Goal: Transaction & Acquisition: Purchase product/service

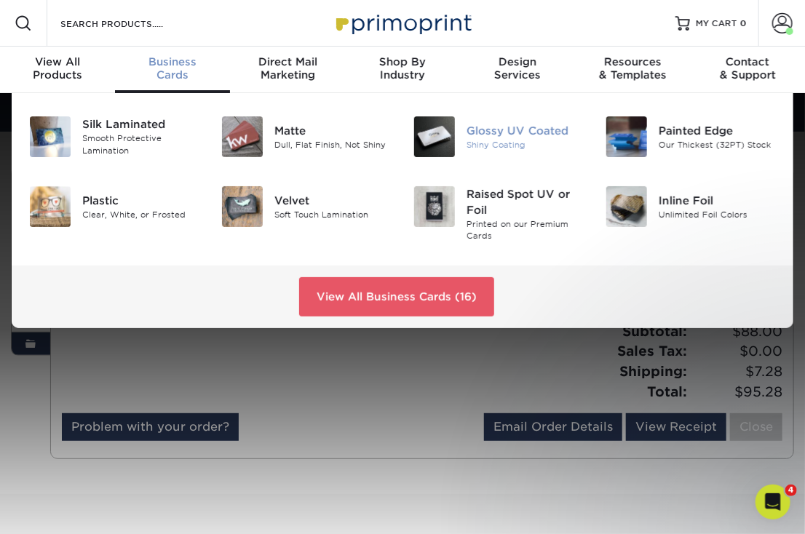
click at [504, 139] on div "Shiny Coating" at bounding box center [525, 145] width 117 height 12
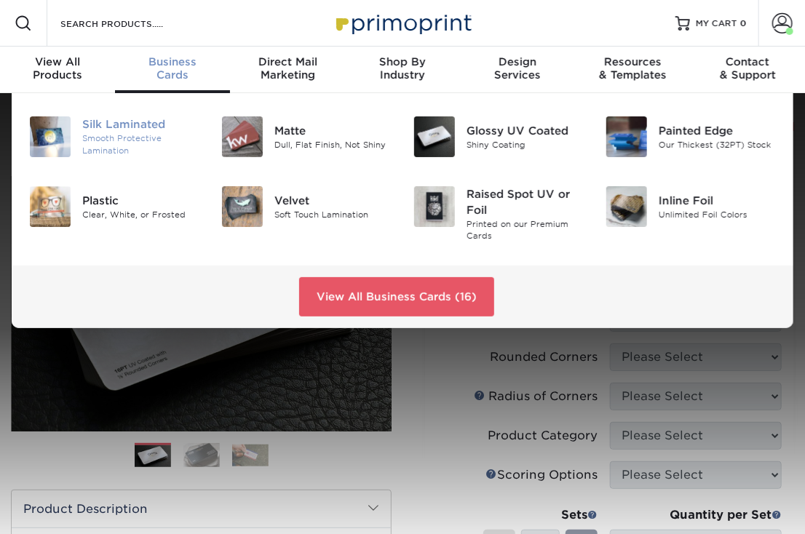
click at [136, 143] on div "Smooth Protective Lamination" at bounding box center [140, 144] width 117 height 24
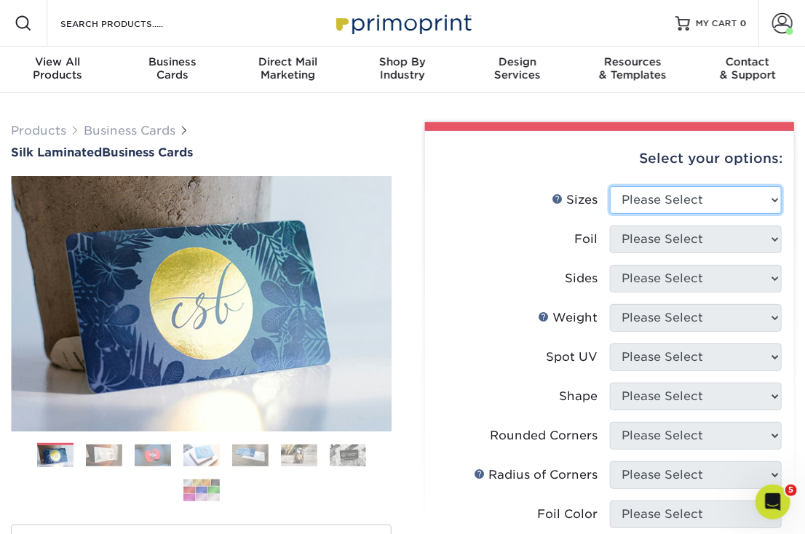
click at [772, 202] on select "Please Select 1.5" x 3.5" - Mini 1.75" x 3.5" - Mini 2" x 2" - Square 2" x 3" -…" at bounding box center [696, 200] width 173 height 28
select select "2.00x3.50"
click at [610, 186] on select "Please Select 1.5" x 3.5" - Mini 1.75" x 3.5" - Mini 2" x 2" - Square 2" x 3" -…" at bounding box center [696, 200] width 173 height 28
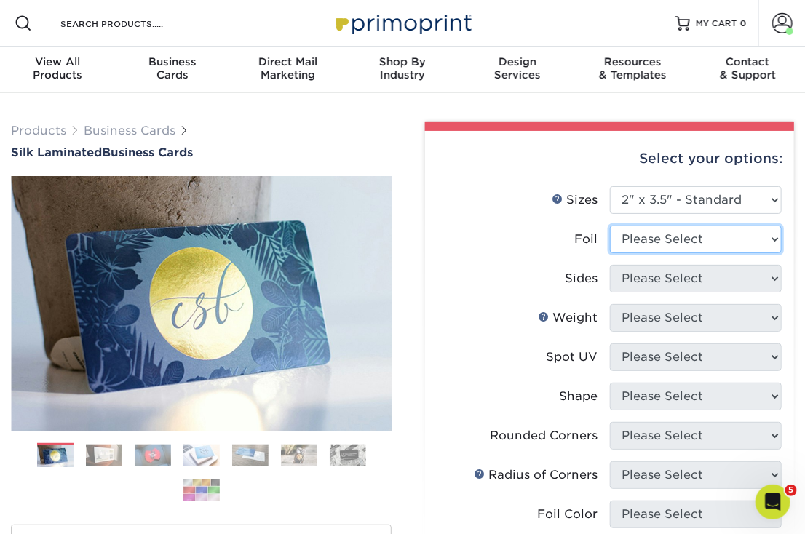
click at [723, 242] on select "Please Select Yes No" at bounding box center [696, 240] width 173 height 28
select select "0"
click at [610, 226] on select "Please Select Yes No" at bounding box center [696, 240] width 173 height 28
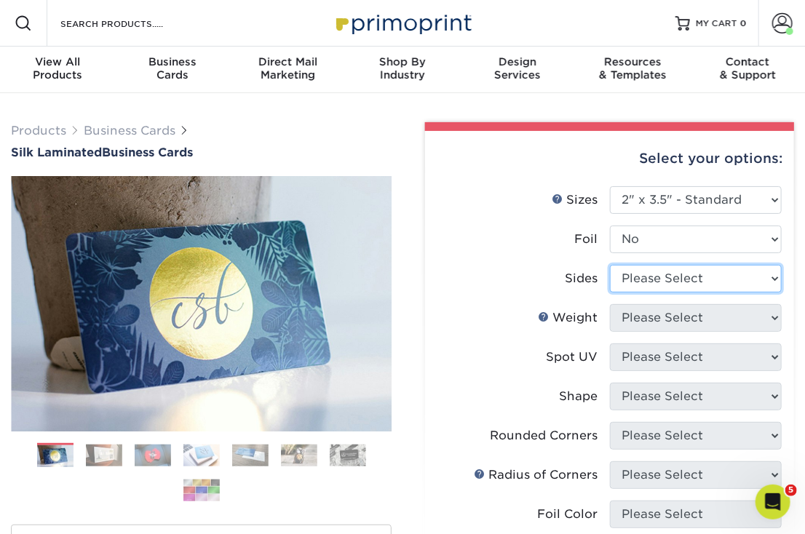
click at [735, 283] on select "Please Select Print Both Sides Print Front Only" at bounding box center [696, 279] width 173 height 28
select select "13abbda7-1d64-4f25-8bb2-c179b224825d"
click at [610, 265] on select "Please Select Print Both Sides Print Front Only" at bounding box center [696, 279] width 173 height 28
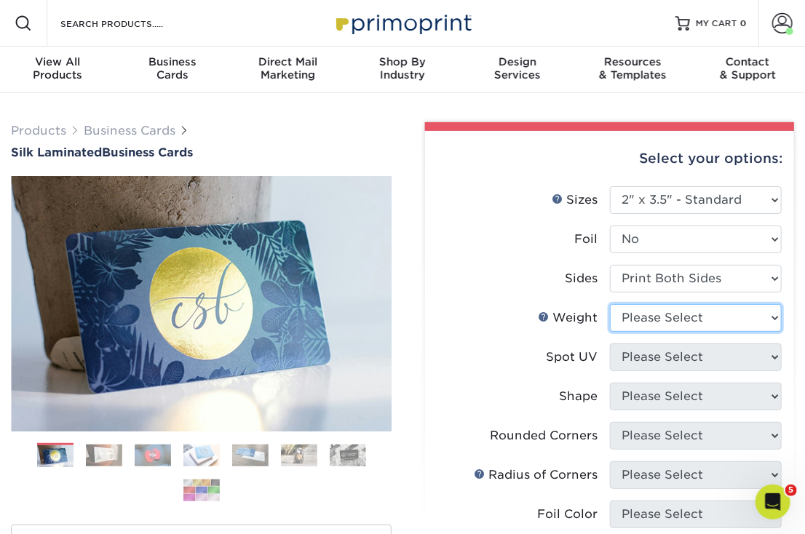
click at [724, 322] on select "Please Select 16PT" at bounding box center [696, 318] width 173 height 28
select select "16PT"
click at [610, 304] on select "Please Select 16PT" at bounding box center [696, 318] width 173 height 28
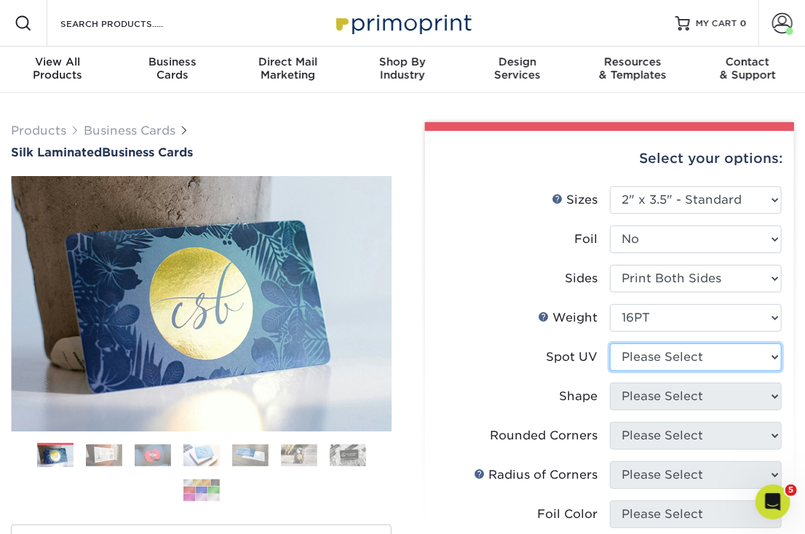
click at [699, 365] on select "Please Select No Spot UV Front and Back (Both Sides) Front Only Back Only" at bounding box center [696, 358] width 173 height 28
select select "0"
click at [610, 344] on select "Please Select No Spot UV Front and Back (Both Sides) Front Only Back Only" at bounding box center [696, 358] width 173 height 28
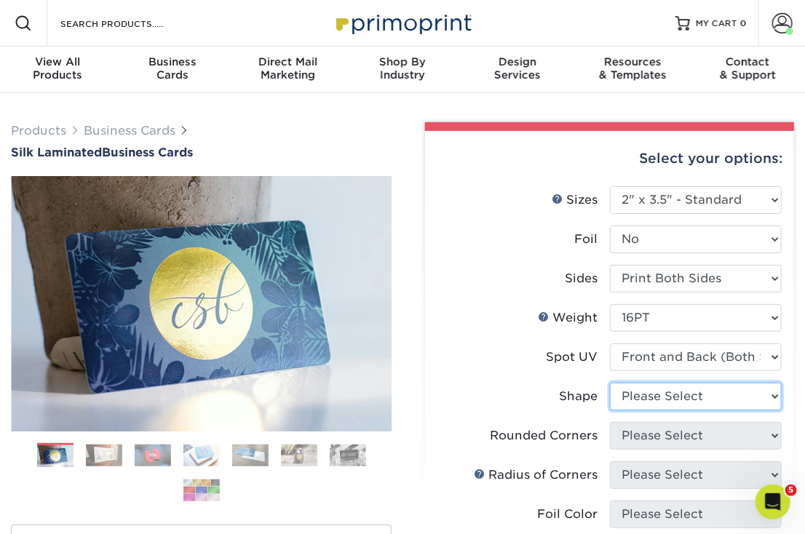
click at [691, 394] on select "Please Select Standard" at bounding box center [696, 397] width 173 height 28
select select "standard"
click at [610, 383] on select "Please Select Standard" at bounding box center [696, 397] width 173 height 28
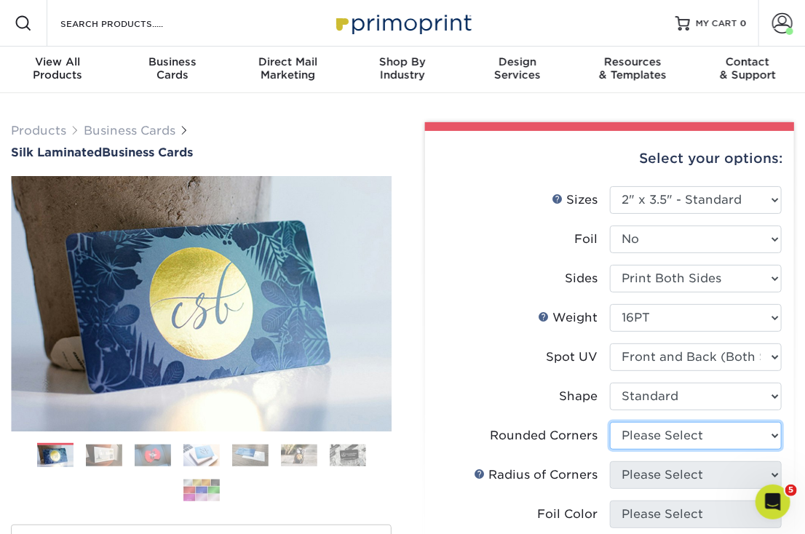
click at [681, 437] on select "Please Select Yes - Round 2 Corners Yes - Round 4 Corners No" at bounding box center [696, 436] width 173 height 28
select select "0"
click at [610, 422] on select "Please Select Yes - Round 2 Corners Yes - Round 4 Corners No" at bounding box center [696, 436] width 173 height 28
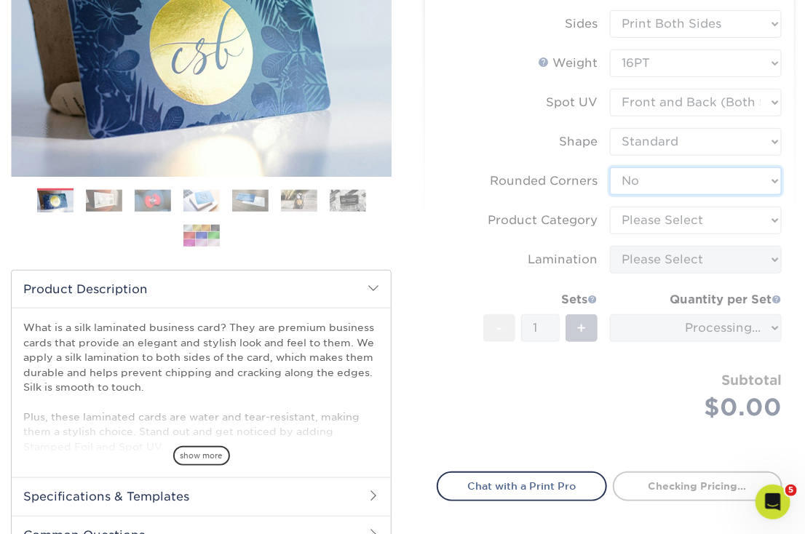
scroll to position [261, 0]
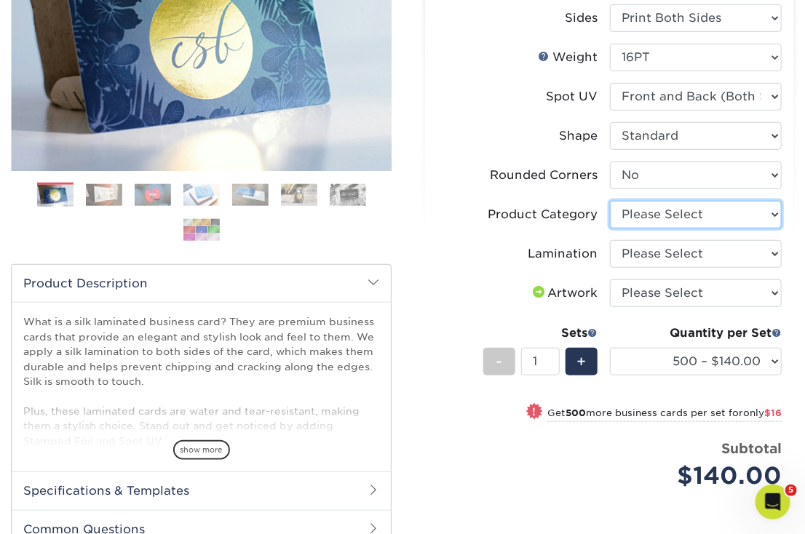
click at [752, 215] on select "Please Select Business Cards" at bounding box center [696, 215] width 173 height 28
select select "3b5148f1-0588-4f88-a218-97bcfdce65c1"
click at [610, 201] on select "Please Select Business Cards" at bounding box center [696, 215] width 173 height 28
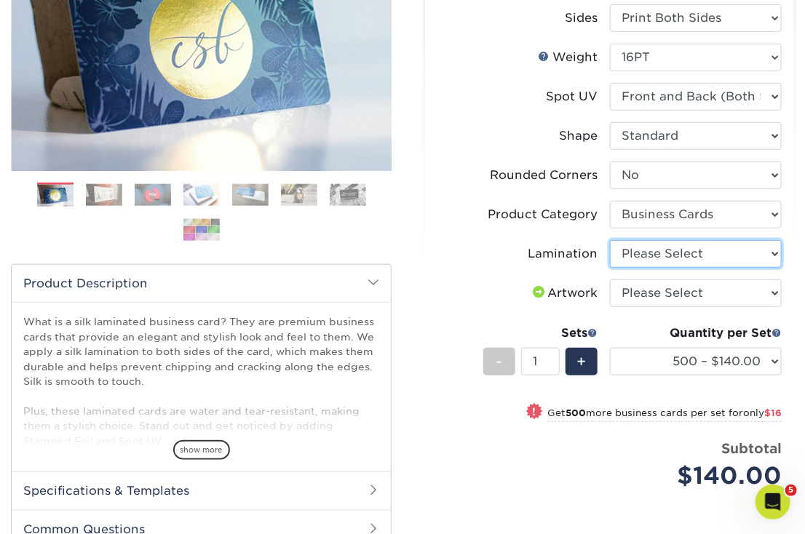
click at [727, 258] on select "Please Select Silk" at bounding box center [696, 254] width 173 height 28
select select "ccacb42f-45f7-42d3-bbd3-7c8421cf37f0"
click at [610, 240] on select "Please Select Silk" at bounding box center [696, 254] width 173 height 28
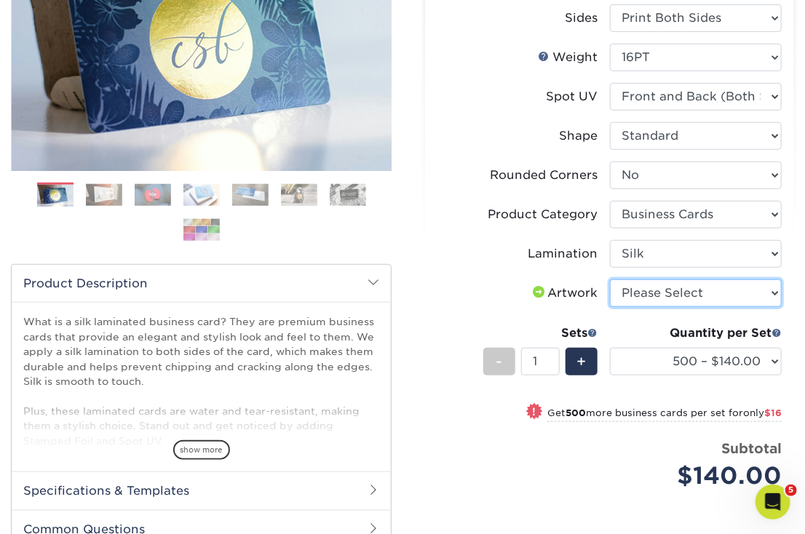
click at [705, 295] on select "Please Select I will upload files I need a design - $100" at bounding box center [696, 294] width 173 height 28
select select "upload"
click at [610, 280] on select "Please Select I will upload files I need a design - $100" at bounding box center [696, 294] width 173 height 28
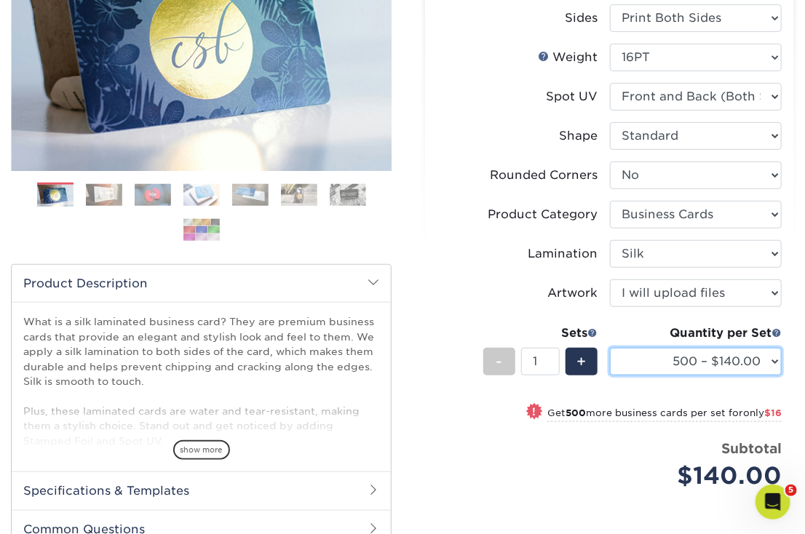
click at [691, 359] on select "500 – $140.00 1000 – $156.00 2500 – $383.00 5000 – $642.00 10000 – $1156.00" at bounding box center [696, 362] width 173 height 28
click at [610, 348] on select "500 – $140.00 1000 – $156.00 2500 – $383.00 5000 – $642.00 10000 – $1156.00" at bounding box center [696, 362] width 173 height 28
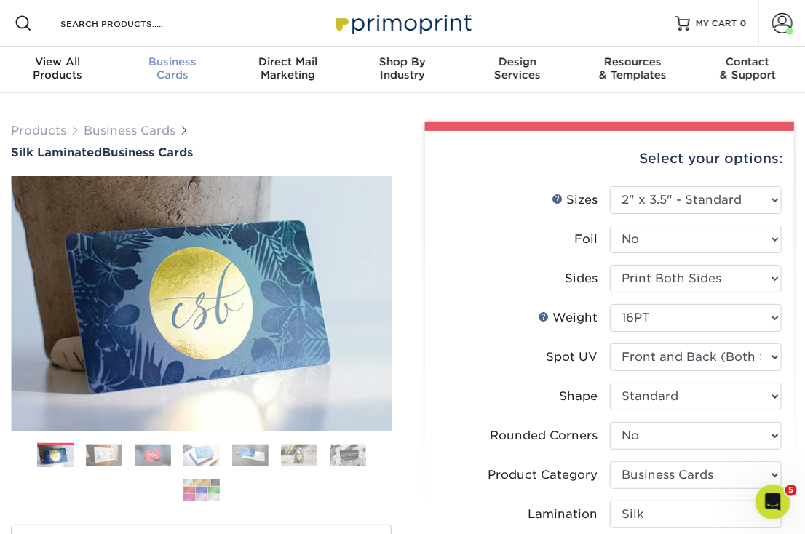
scroll to position [1, 0]
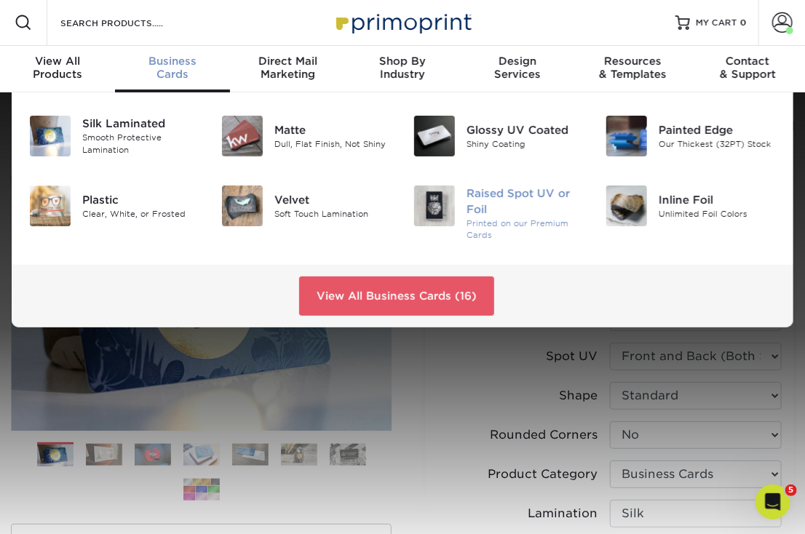
click at [515, 187] on div "Raised Spot UV or Foil" at bounding box center [525, 202] width 117 height 32
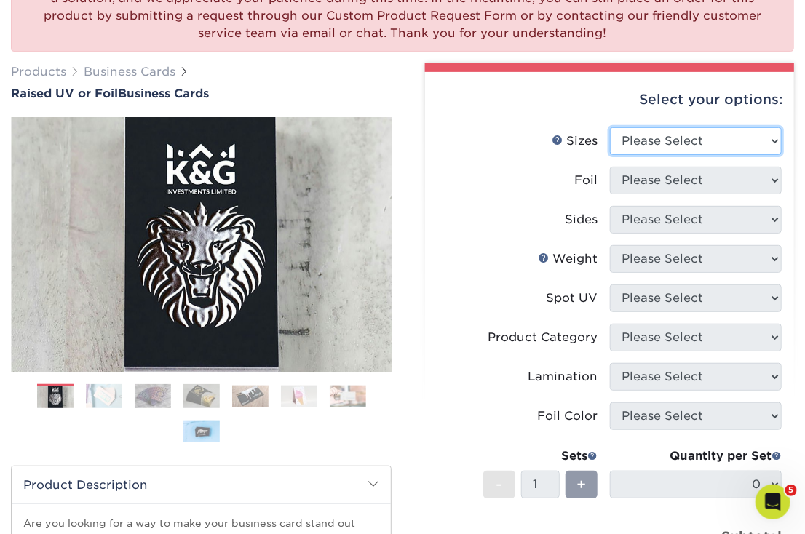
click at [708, 146] on select "Please Select 2" x 3.5" - Standard" at bounding box center [696, 141] width 173 height 28
select select "2.00x3.50"
click at [610, 127] on select "Please Select 2" x 3.5" - Standard" at bounding box center [696, 141] width 173 height 28
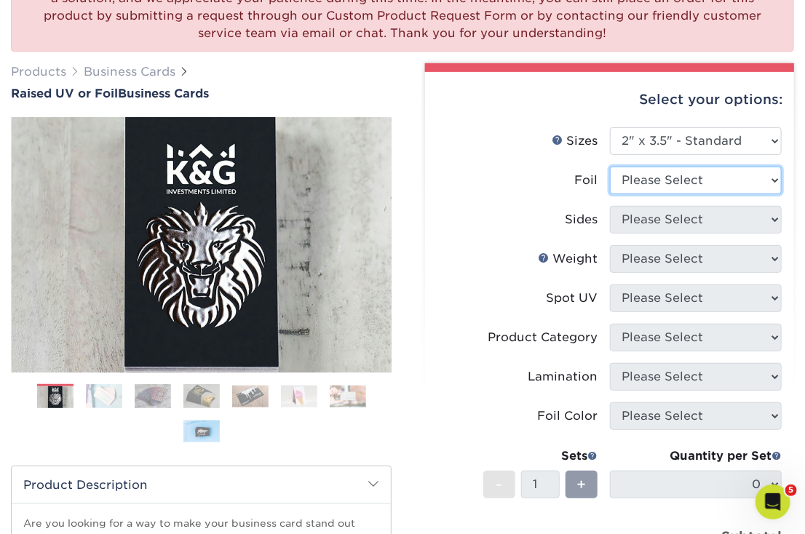
click at [694, 184] on select "Please Select No Yes" at bounding box center [696, 181] width 173 height 28
click at [610, 167] on select "Please Select No Yes" at bounding box center [696, 181] width 173 height 28
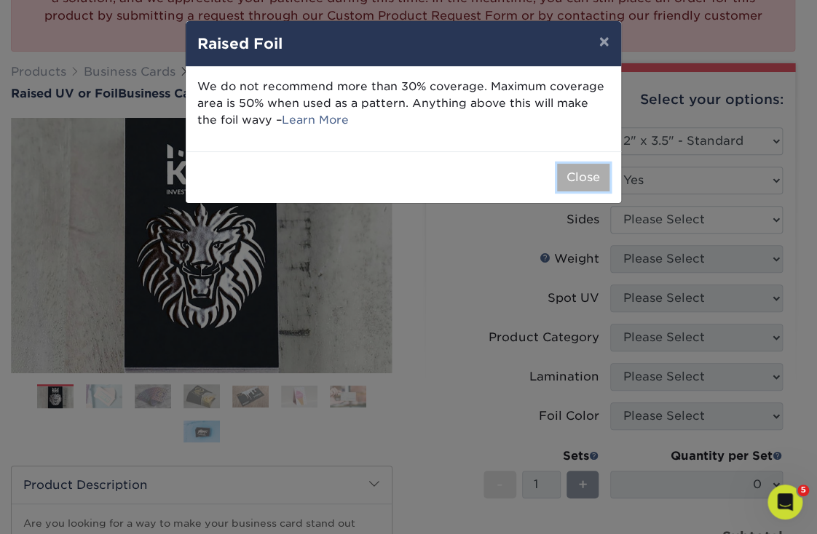
click at [590, 175] on button "Close" at bounding box center [583, 178] width 52 height 28
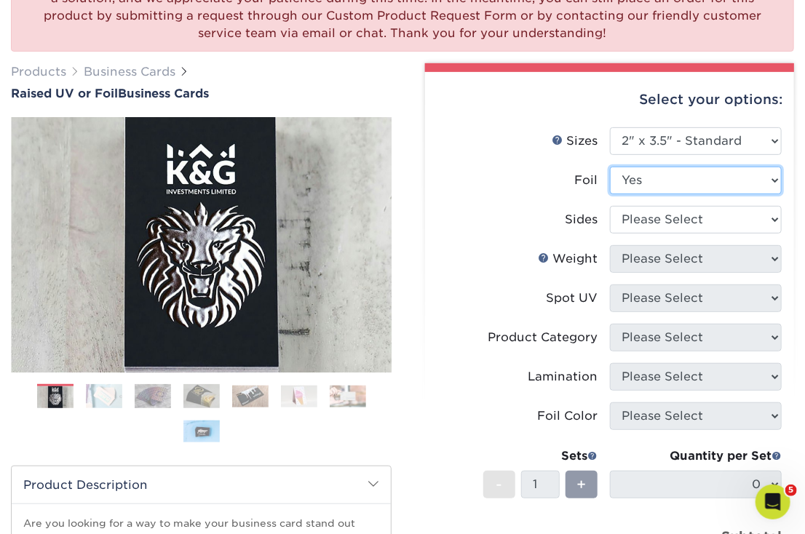
click at [669, 178] on select "Please Select No Yes" at bounding box center [696, 181] width 173 height 28
select select "0"
click at [610, 167] on select "Please Select No Yes" at bounding box center [696, 181] width 173 height 28
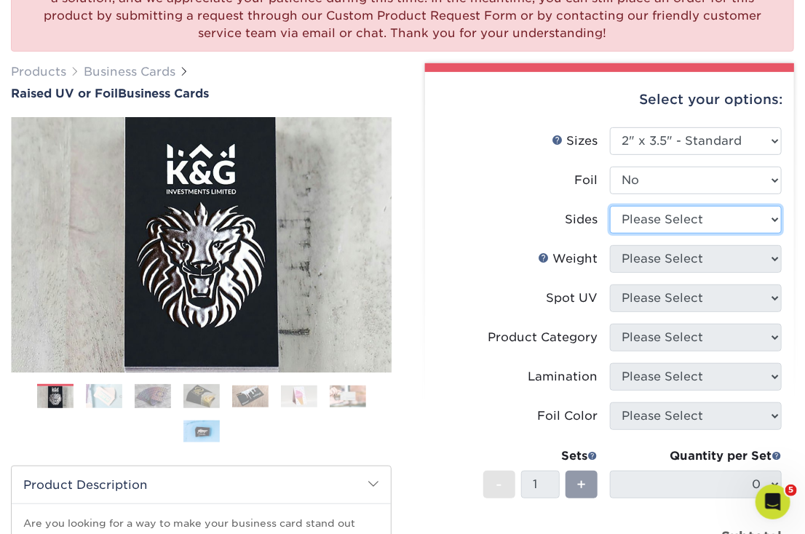
click at [659, 221] on select "Please Select Print Both Sides Print Front Only" at bounding box center [696, 220] width 173 height 28
select select "13abbda7-1d64-4f25-8bb2-c179b224825d"
click at [610, 206] on select "Please Select Print Both Sides Print Front Only" at bounding box center [696, 220] width 173 height 28
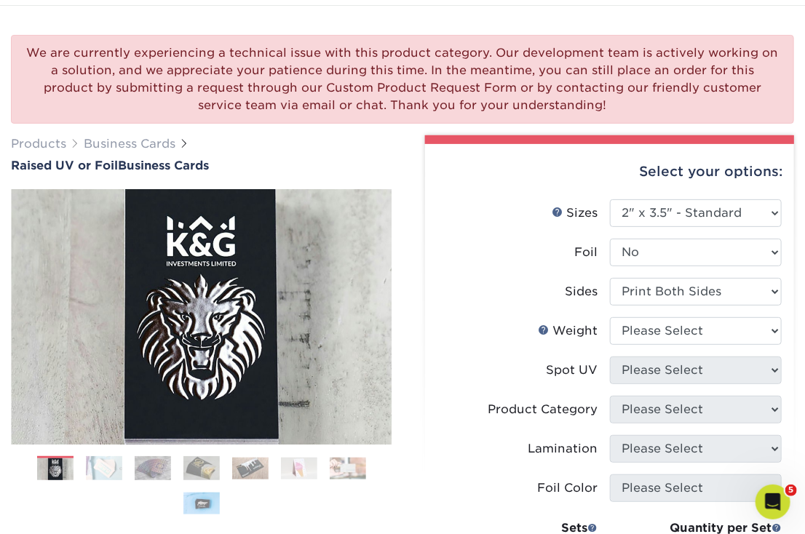
scroll to position [71, 0]
